Goal: Transaction & Acquisition: Book appointment/travel/reservation

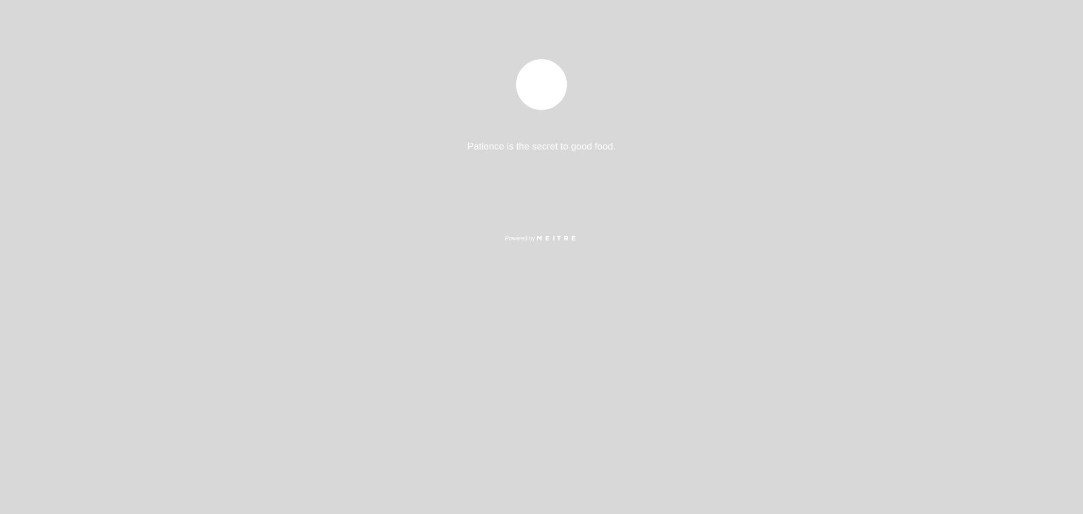
select select "pt"
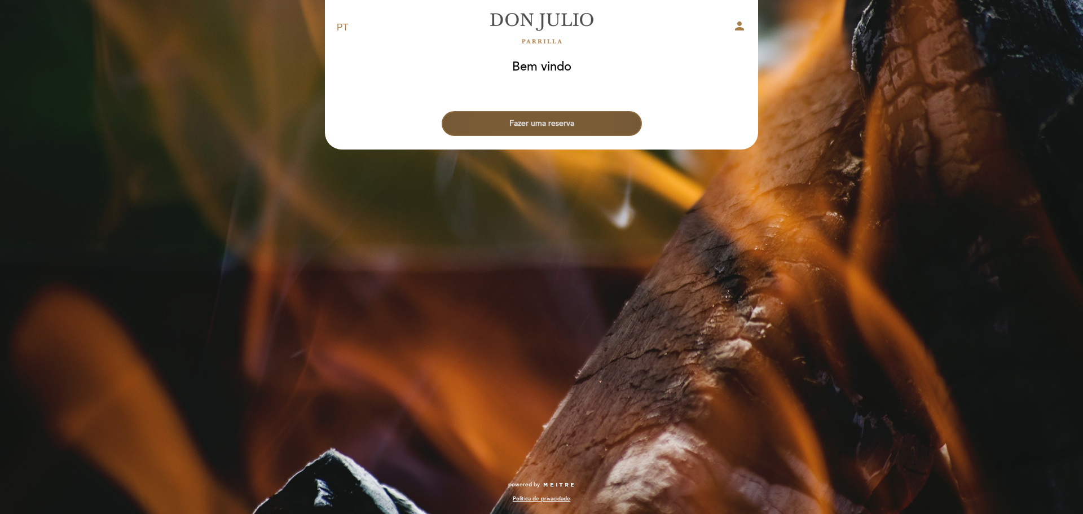
click at [546, 126] on button "Fazer uma reserva" at bounding box center [541, 123] width 200 height 25
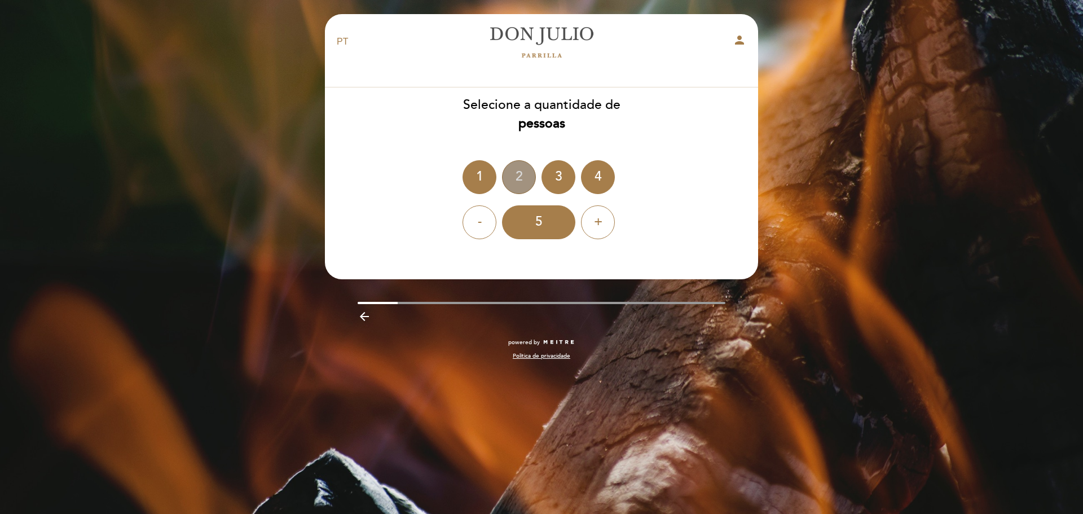
click at [516, 173] on div "2" at bounding box center [519, 177] width 34 height 34
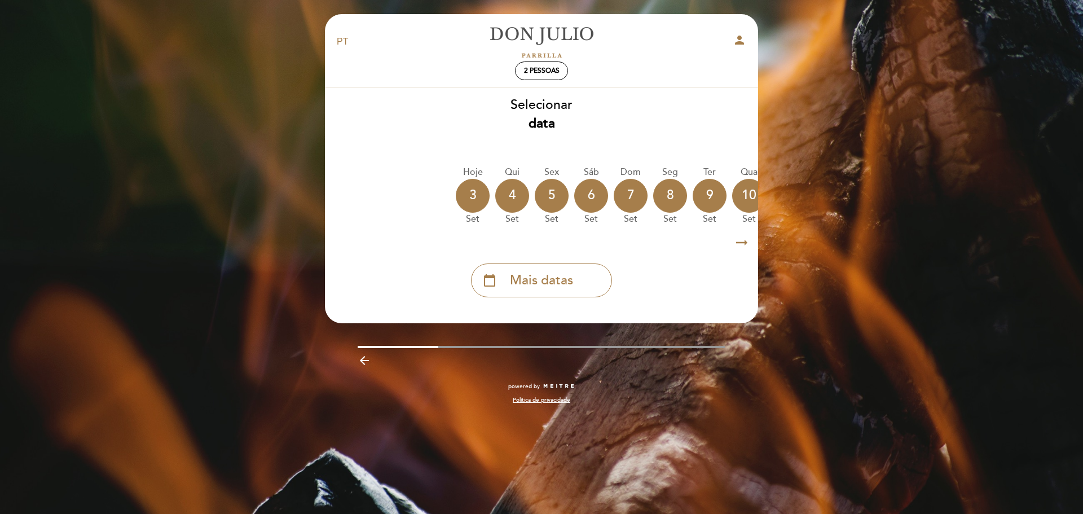
click at [747, 242] on icon "arrow_right_alt" at bounding box center [741, 243] width 17 height 24
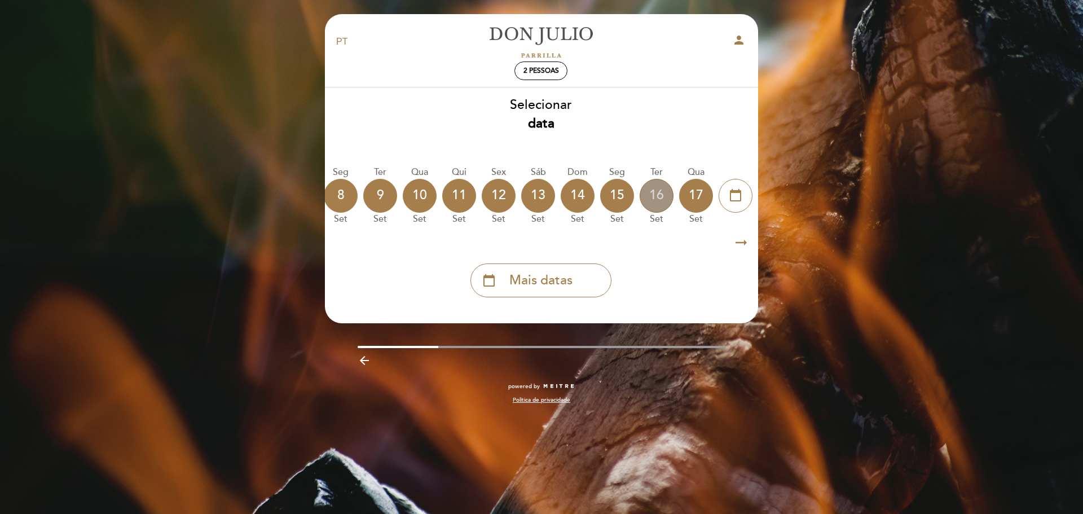
click at [652, 192] on div "16" at bounding box center [656, 196] width 34 height 34
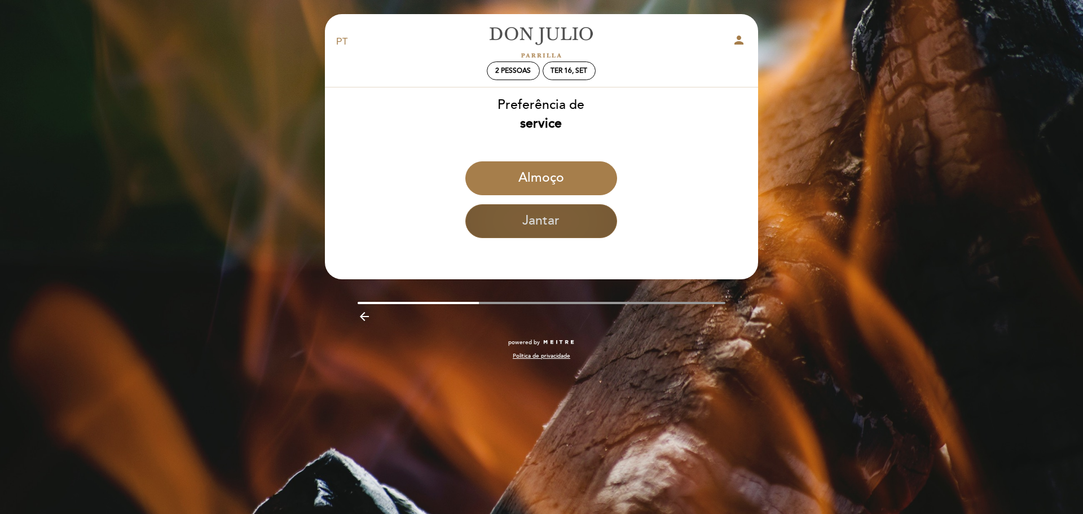
click at [583, 227] on button "Jantar" at bounding box center [541, 221] width 152 height 34
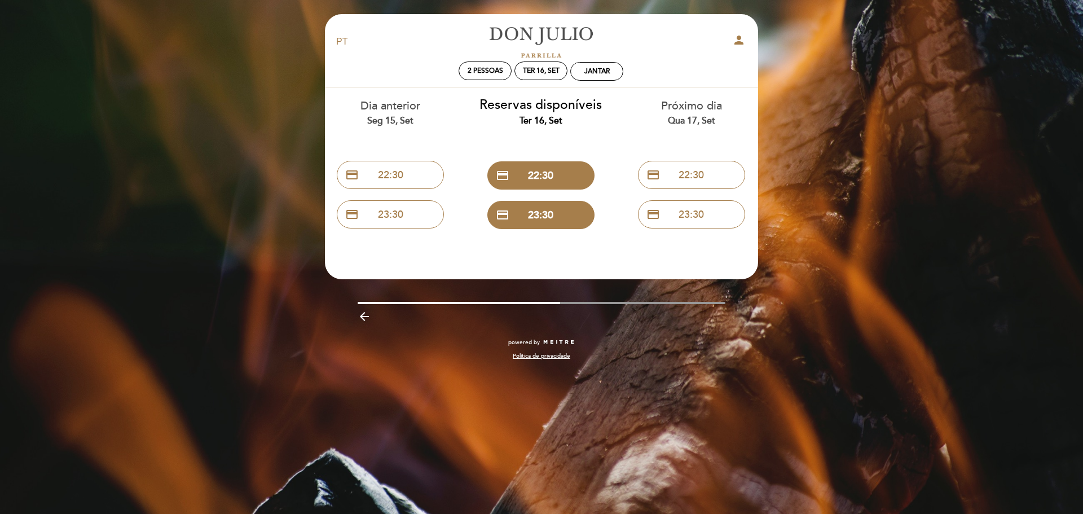
click at [366, 318] on icon "arrow_backward" at bounding box center [364, 317] width 14 height 14
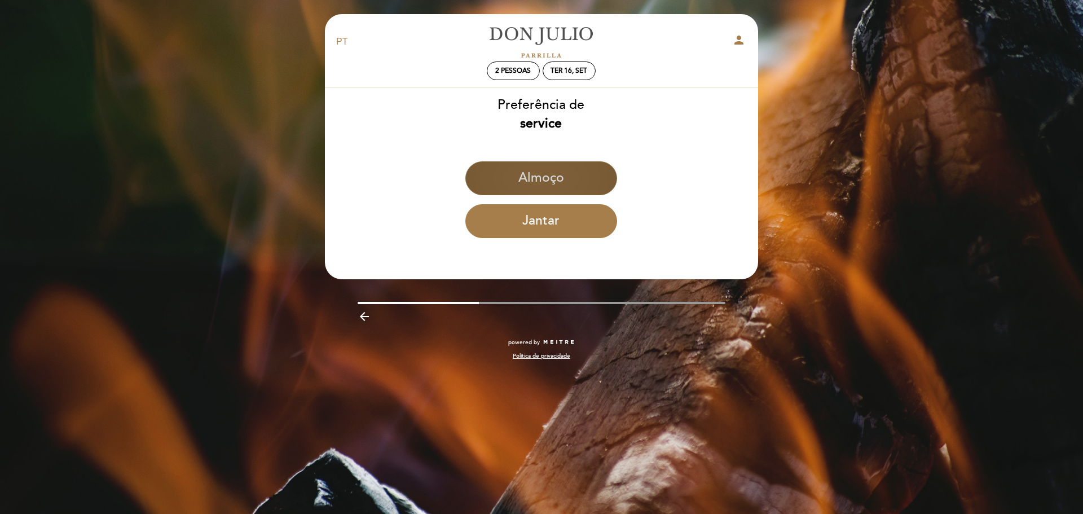
click at [590, 177] on button "Almoço" at bounding box center [541, 178] width 152 height 34
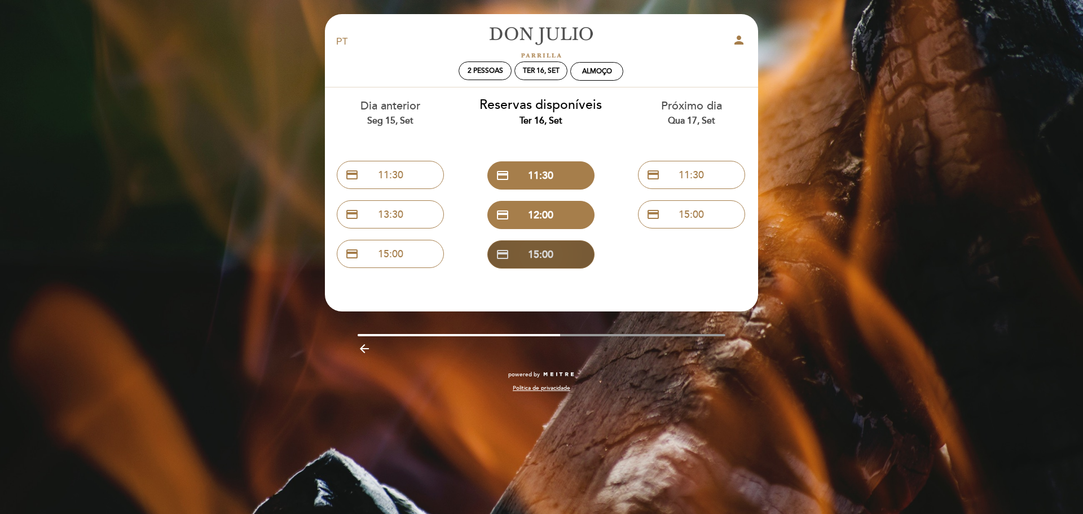
click at [573, 249] on button "credit_card 15:00" at bounding box center [540, 254] width 107 height 28
